Goal: Navigation & Orientation: Understand site structure

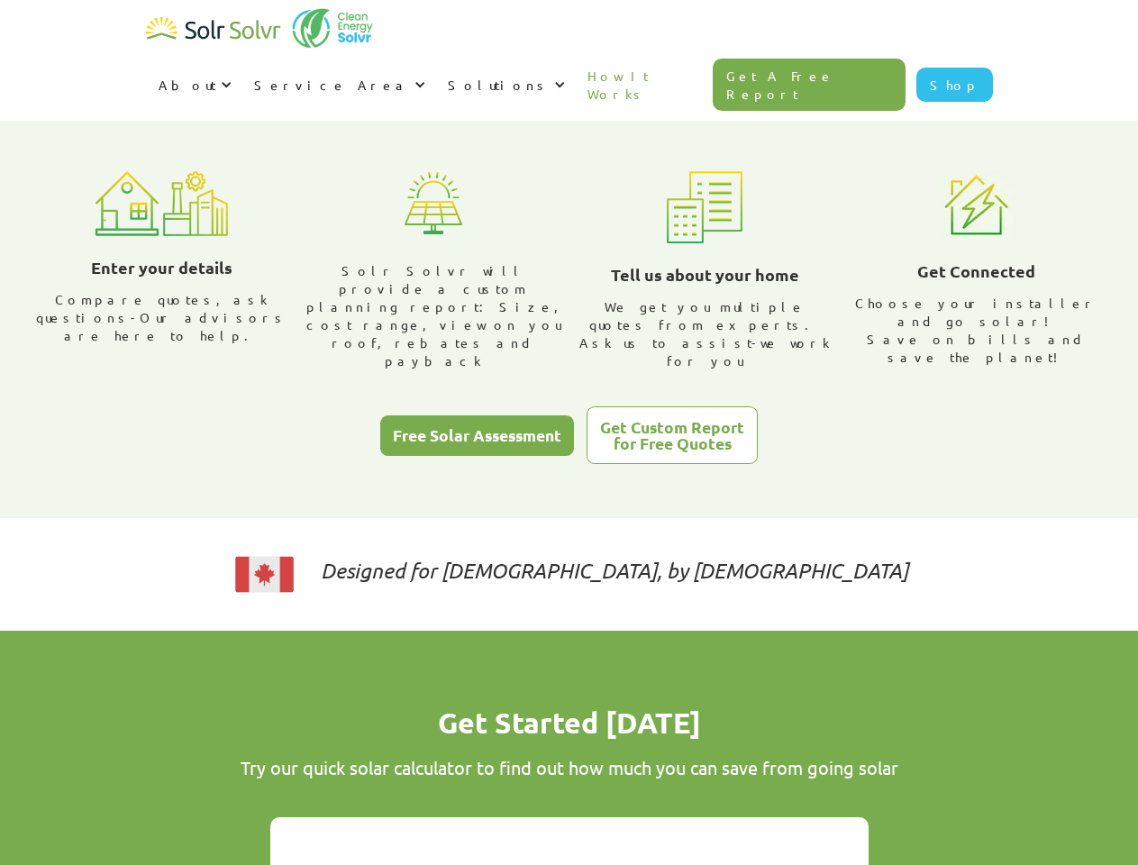
scroll to position [614, 0]
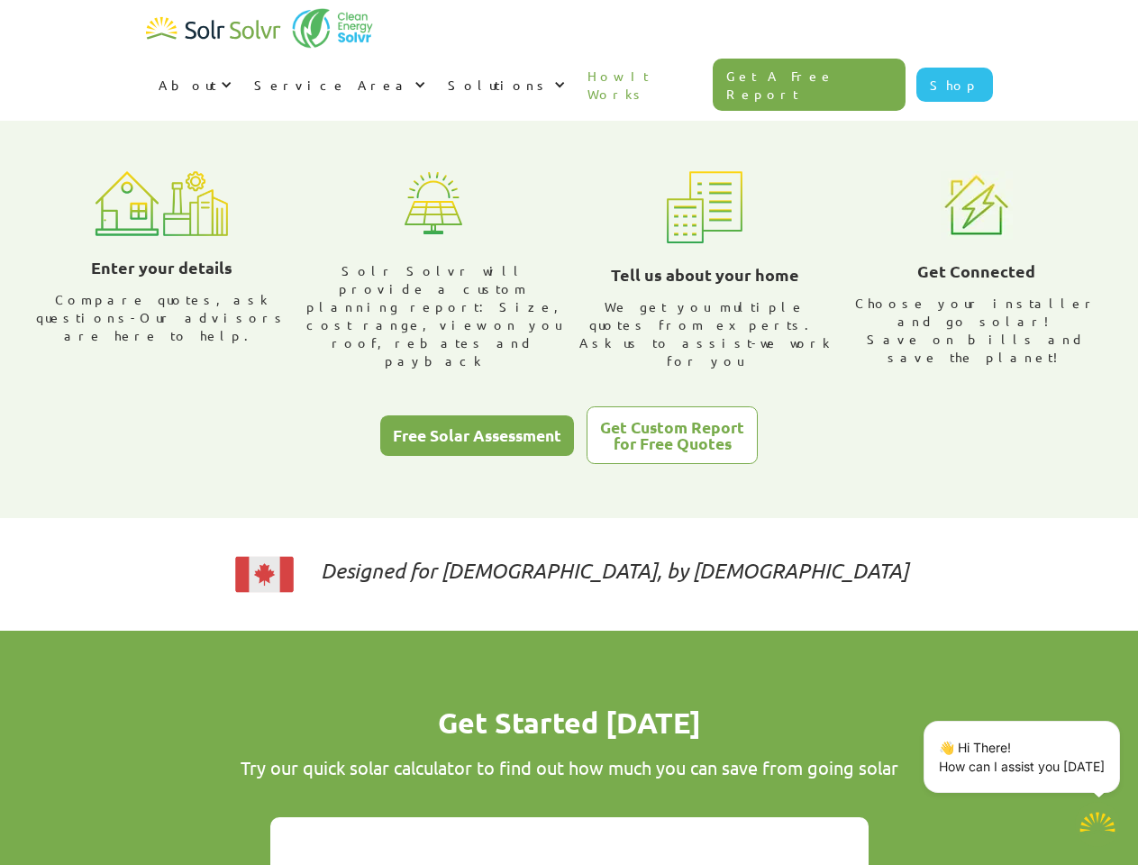
click at [216, 76] on div "About" at bounding box center [188, 85] width 58 height 18
click at [410, 76] on div "Service Area" at bounding box center [332, 85] width 156 height 18
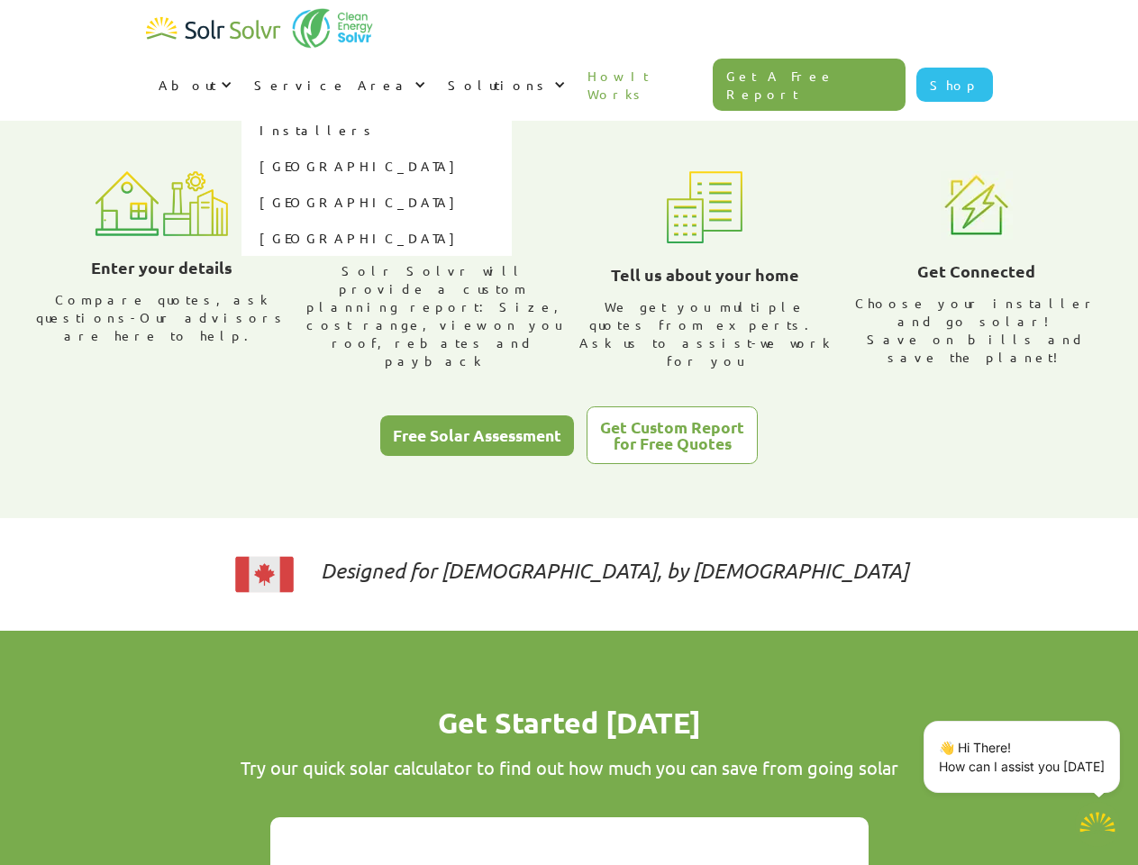
click at [550, 76] on div "Solutions" at bounding box center [499, 85] width 102 height 18
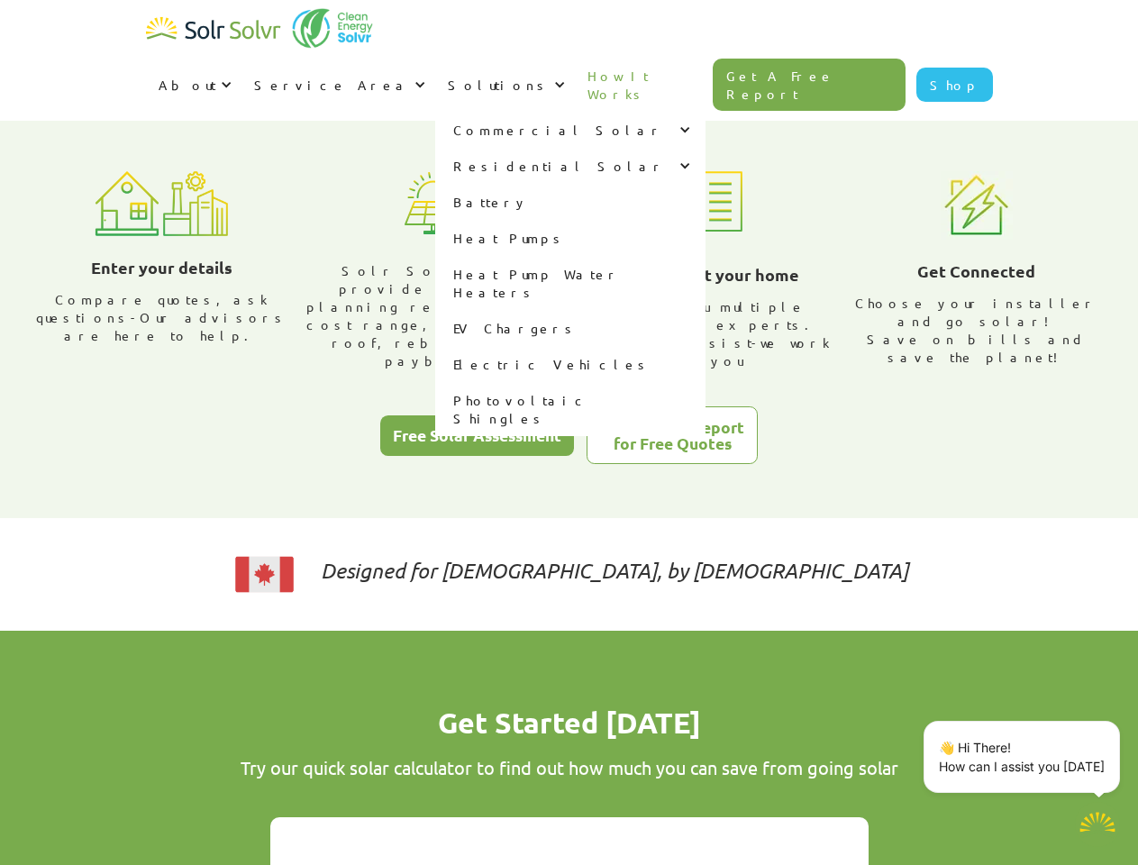
click at [1025, 757] on p "👋 Hi There! How can I assist you [DATE]" at bounding box center [1022, 757] width 166 height 38
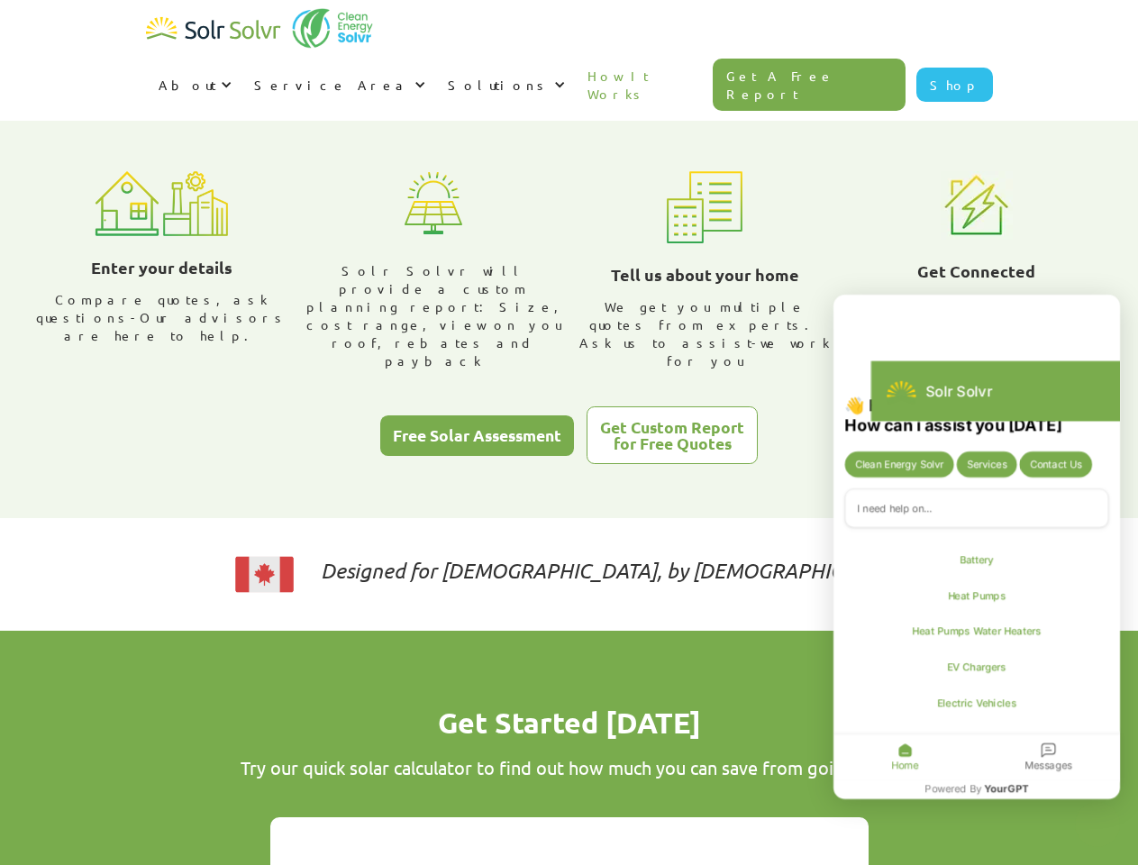
click at [1116, 724] on div "👋 Hi There! How can i assist you [DATE] Clean Energy Solvr Services Contact Us …" at bounding box center [976, 586] width 287 height 382
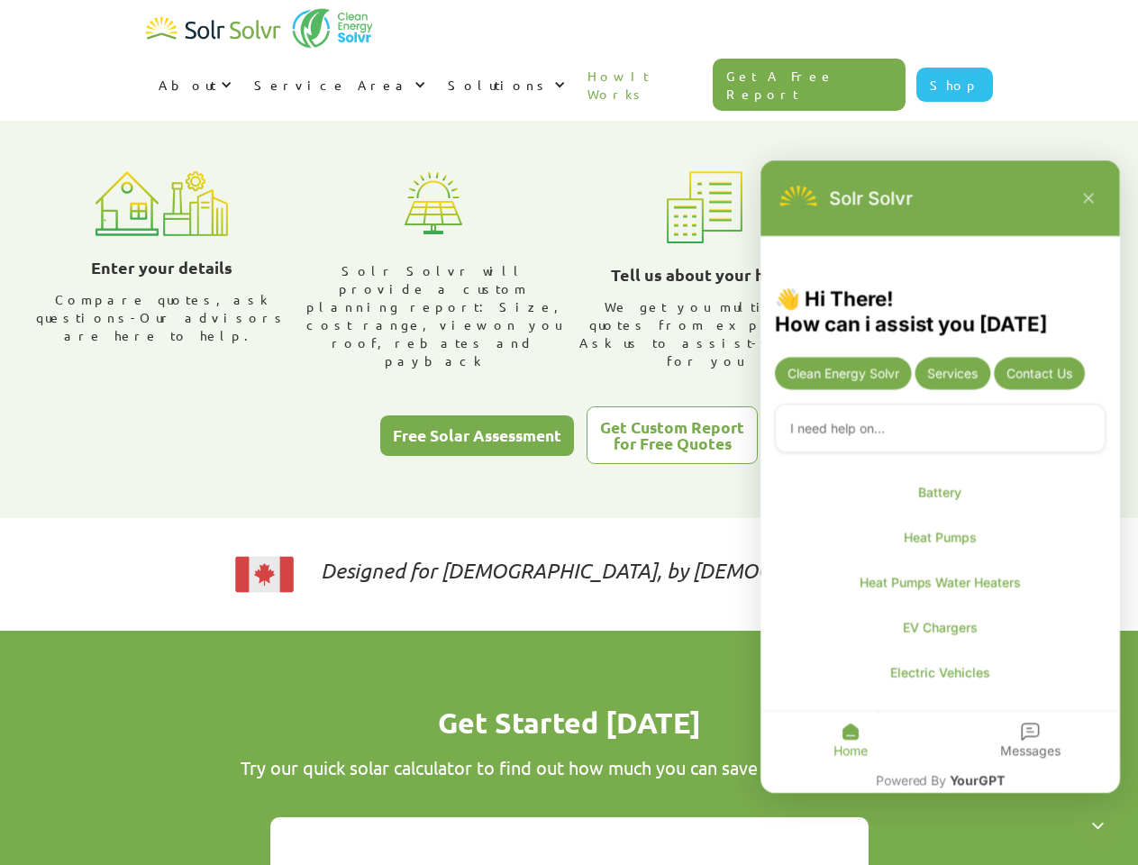
click at [1097, 824] on icon "Close chatbot widget" at bounding box center [1097, 824] width 23 height 23
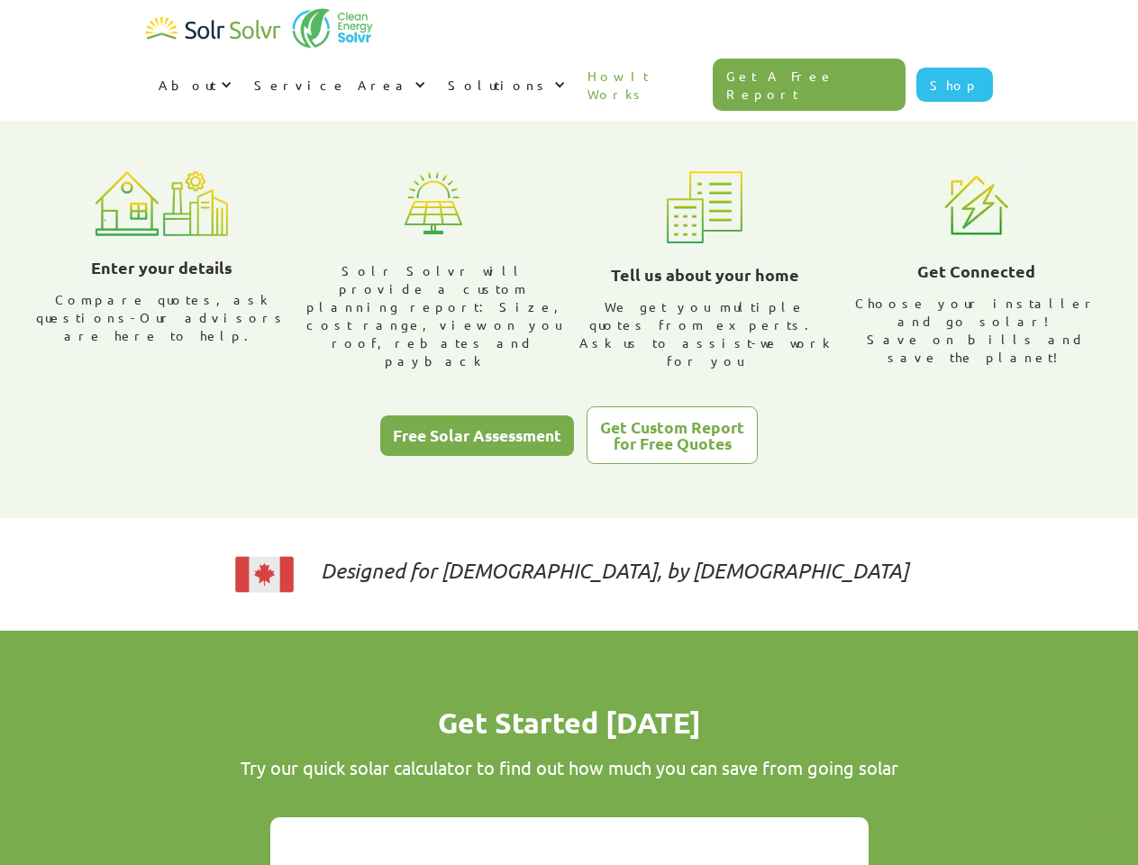
type textarea "x"
